Goal: Navigation & Orientation: Find specific page/section

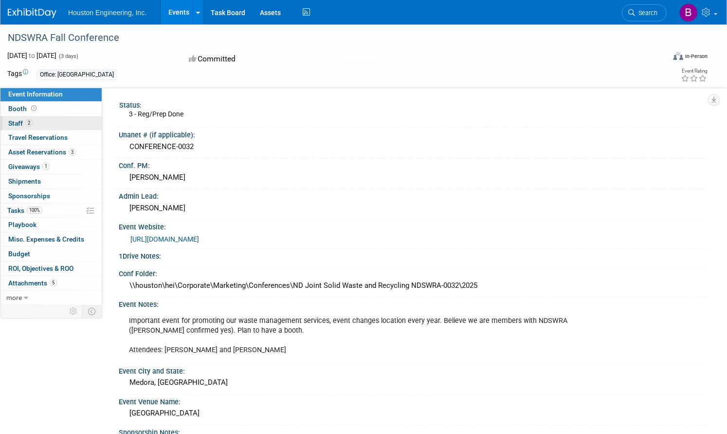
click at [70, 126] on link "2 Staff 2" at bounding box center [50, 123] width 101 height 14
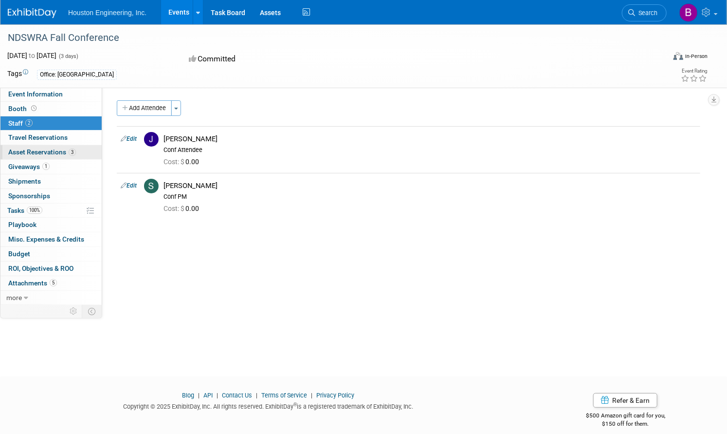
click at [76, 148] on span "Asset Reservations 3" at bounding box center [42, 152] width 68 height 8
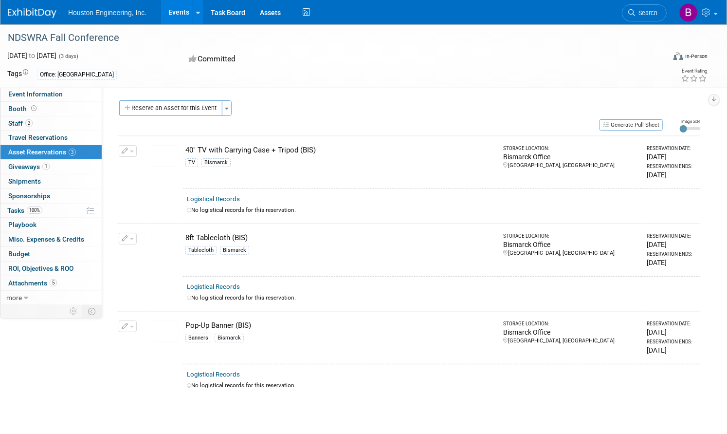
click at [179, 325] on img at bounding box center [165, 330] width 28 height 21
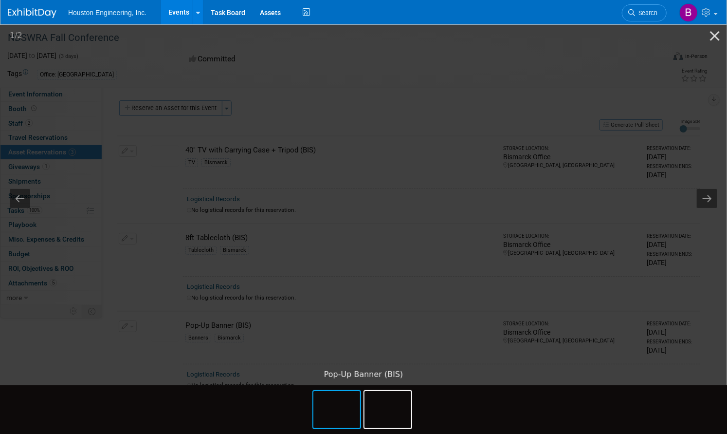
click at [70, 361] on picture at bounding box center [363, 193] width 727 height 341
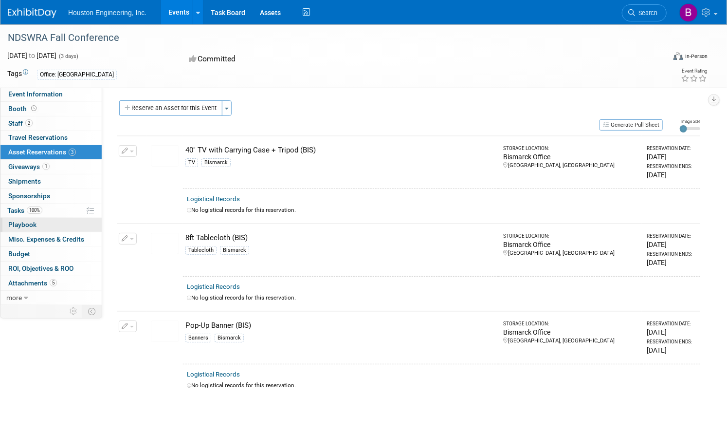
click at [84, 226] on link "0 Playbook 0" at bounding box center [50, 224] width 101 height 14
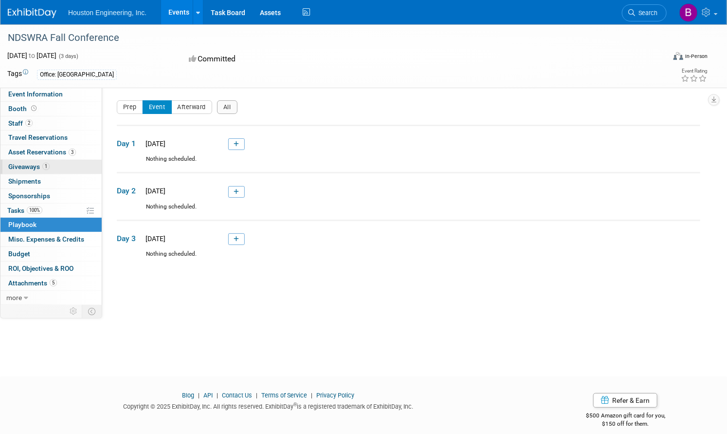
click at [50, 166] on span "Giveaways 1" at bounding box center [28, 167] width 41 height 8
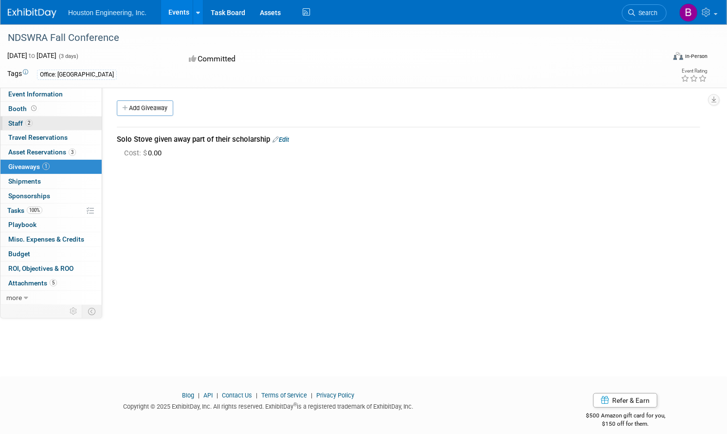
click at [33, 121] on span "2" at bounding box center [28, 122] width 7 height 7
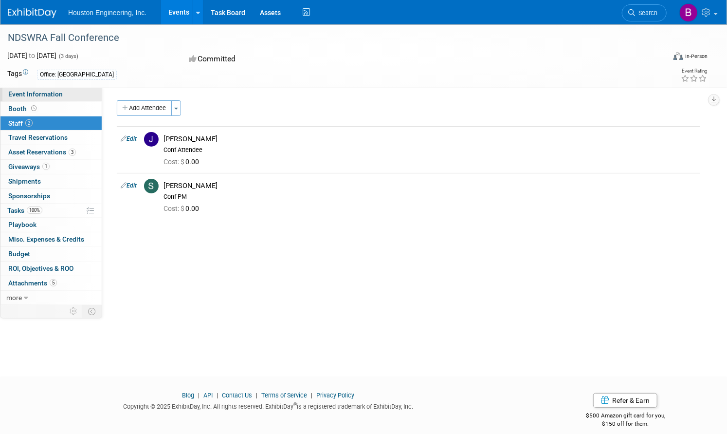
click at [63, 91] on span "Event Information" at bounding box center [35, 94] width 54 height 8
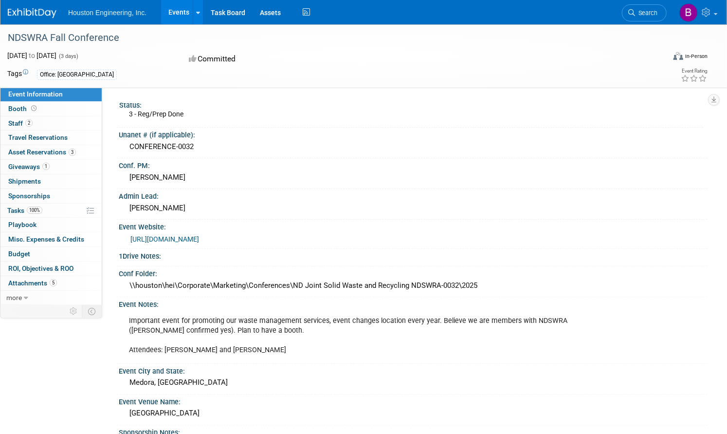
scroll to position [49, 0]
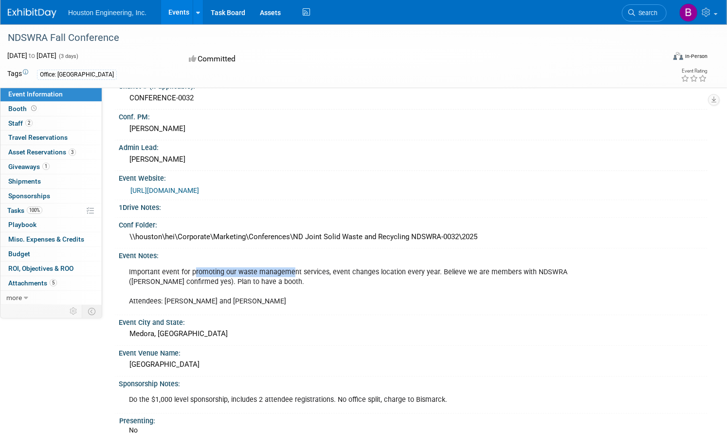
drag, startPoint x: 230, startPoint y: 269, endPoint x: 326, endPoint y: 270, distance: 95.8
click at [326, 270] on div "Important event for promoting our waste management services, event changes loca…" at bounding box center [357, 286] width 471 height 49
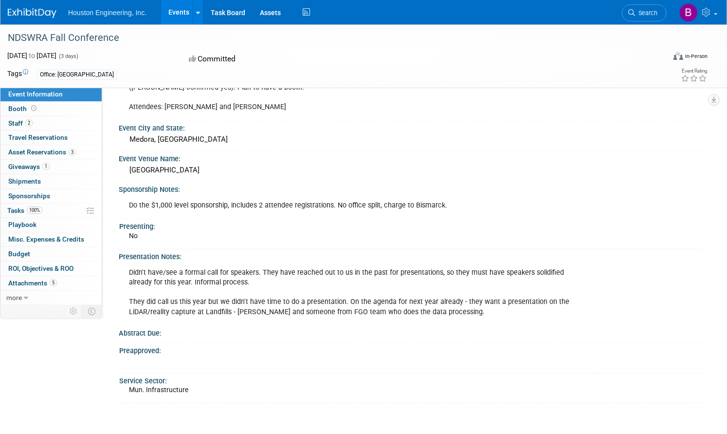
scroll to position [243, 0]
drag, startPoint x: 172, startPoint y: 265, endPoint x: 281, endPoint y: 271, distance: 109.7
click at [281, 271] on div "Didn't have/see a formal call for speakers. They have reached out to us in the …" at bounding box center [357, 291] width 471 height 58
